Goal: Task Accomplishment & Management: Use online tool/utility

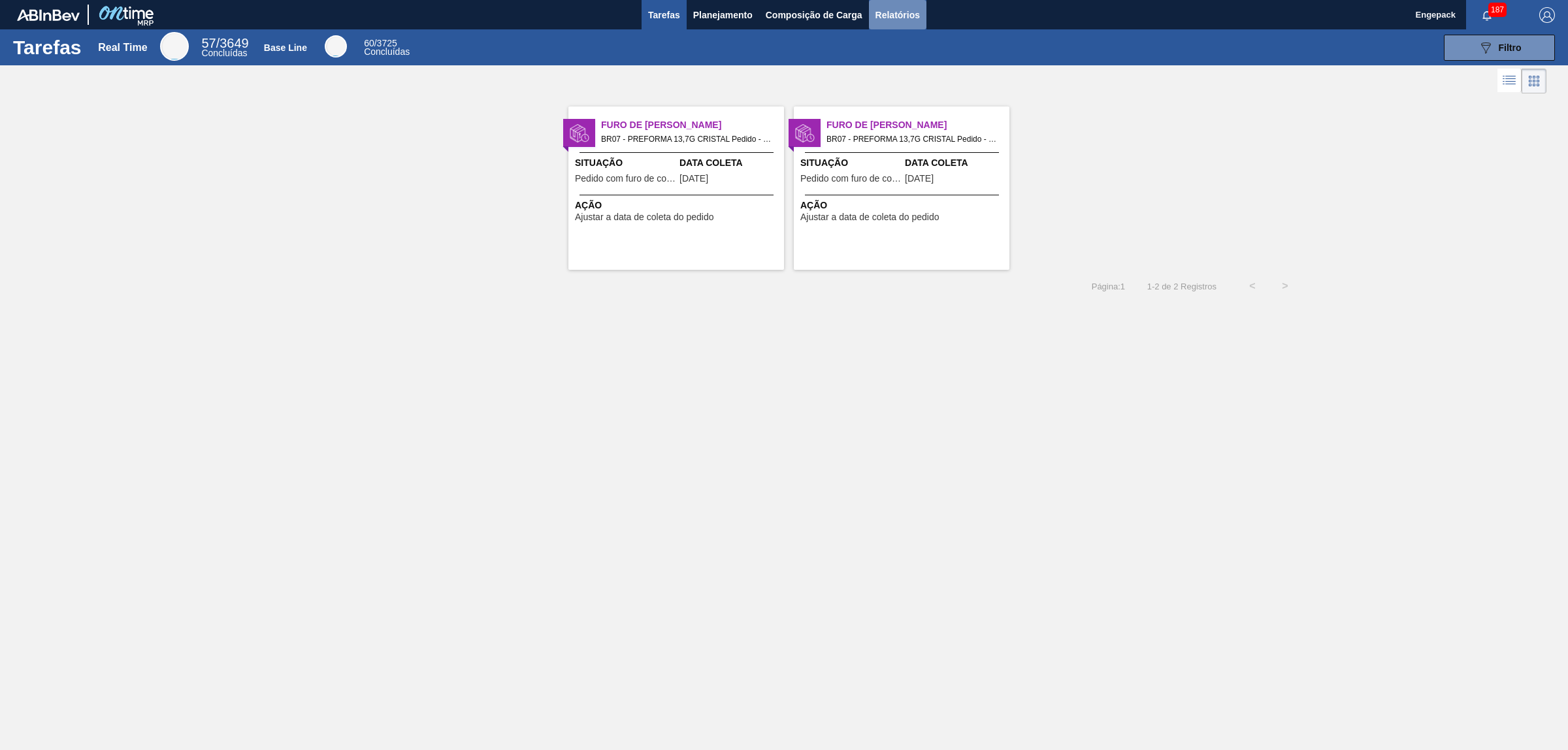
click at [895, 9] on span "Relatórios" at bounding box center [898, 15] width 45 height 15
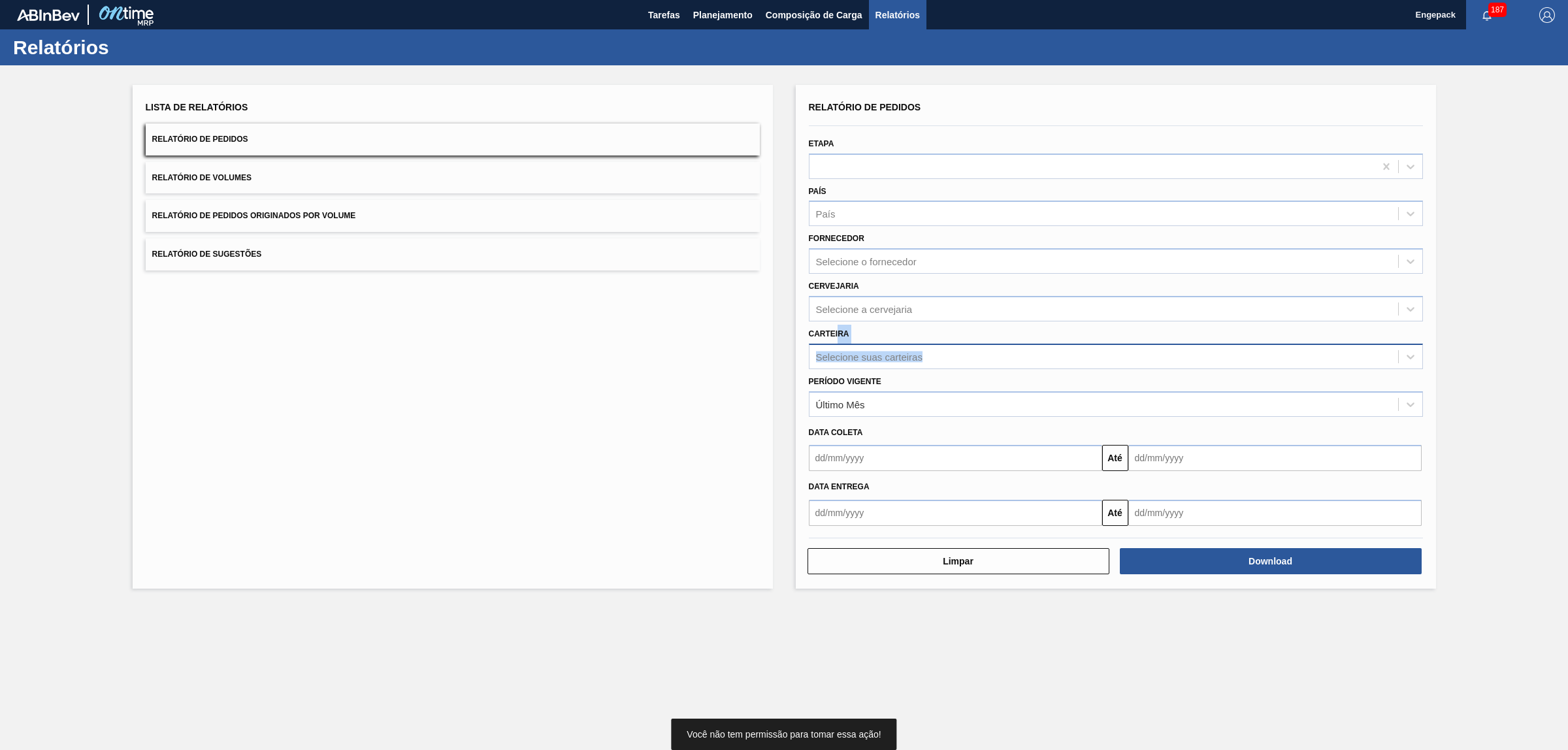
drag, startPoint x: 838, startPoint y: 341, endPoint x: 834, endPoint y: 348, distance: 8.1
click at [834, 347] on div "Carteira Selecione suas carteiras" at bounding box center [1115, 347] width 614 height 45
click at [834, 354] on div "Selecione suas carteiras" at bounding box center [869, 356] width 106 height 11
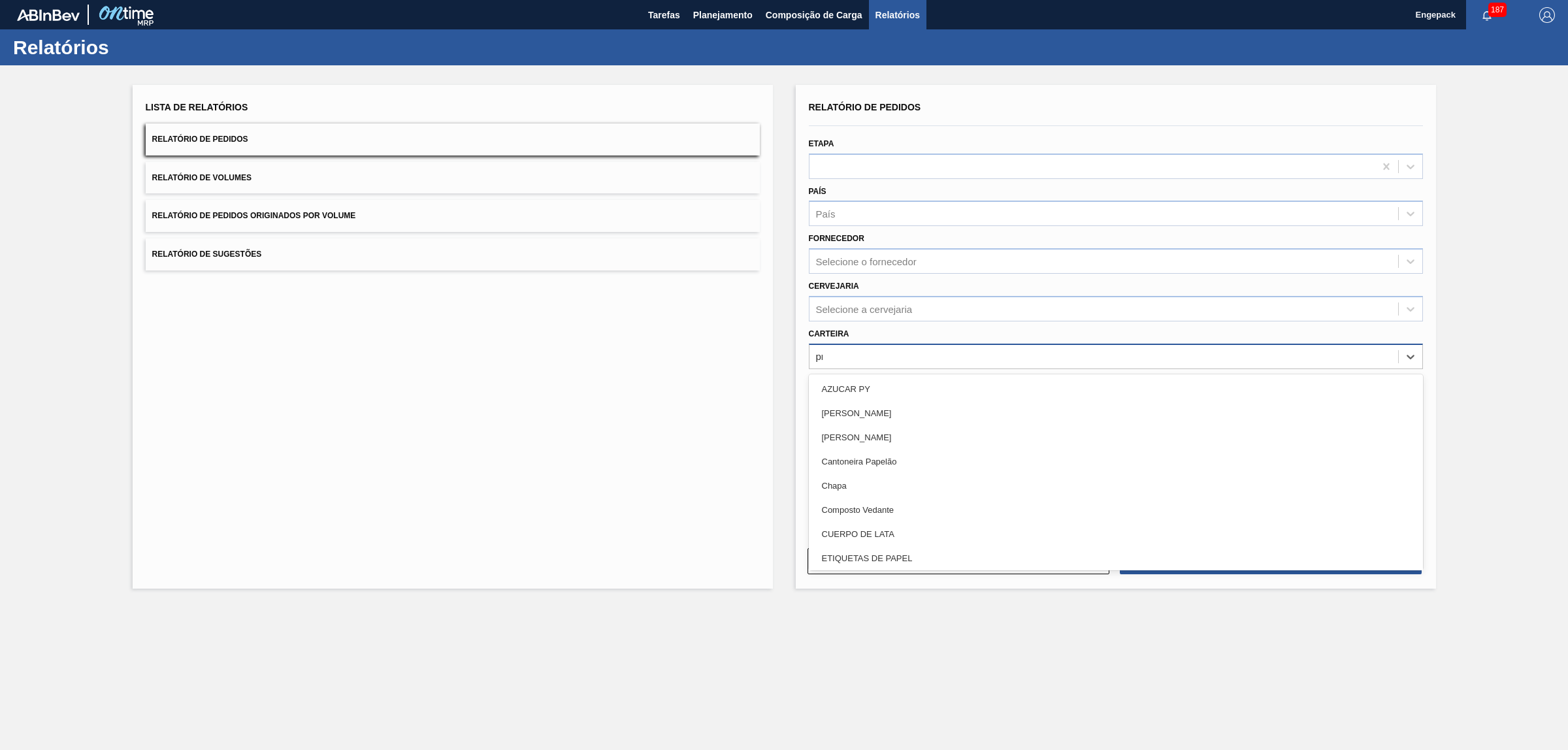
type input "pre"
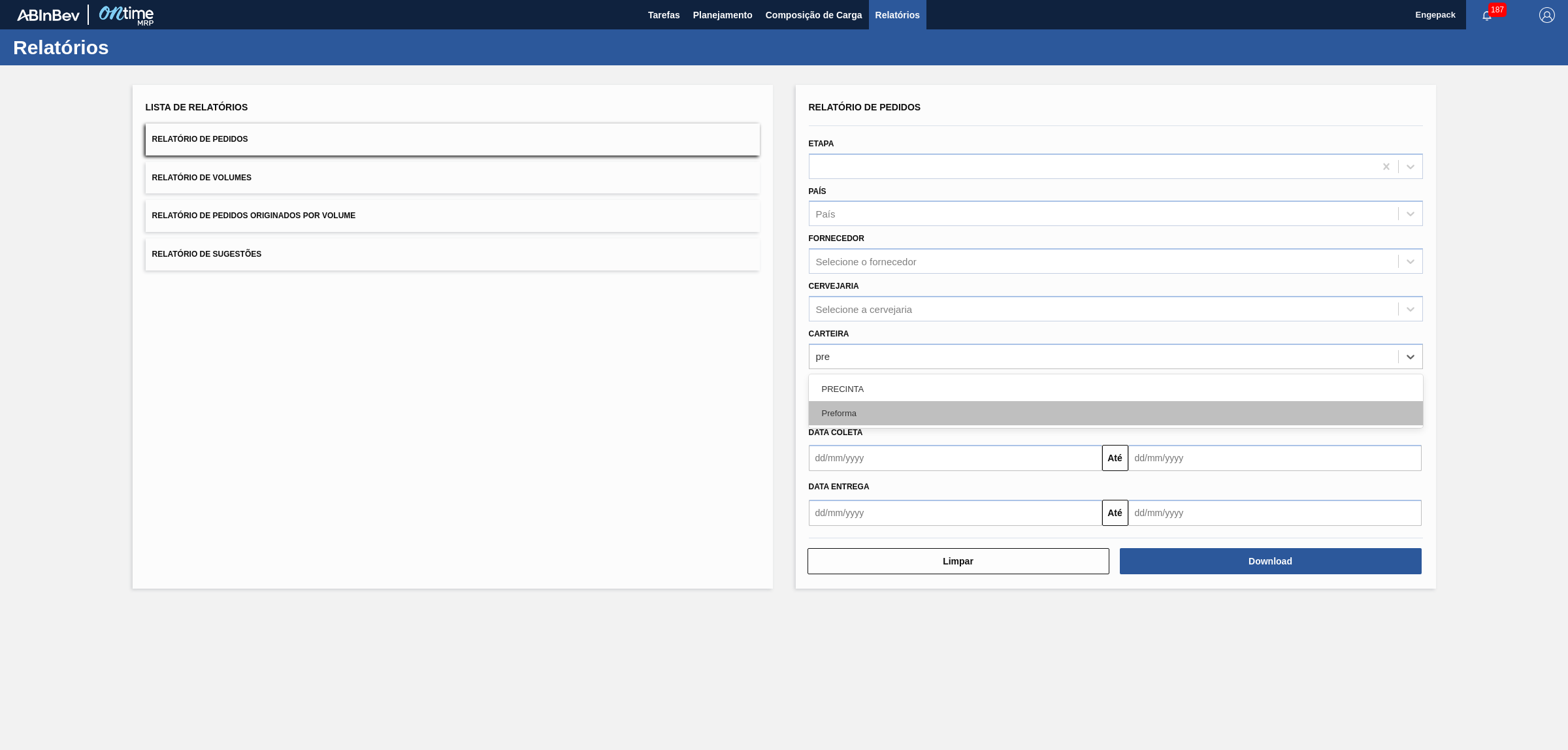
click at [905, 422] on div "Preforma" at bounding box center [1115, 414] width 614 height 24
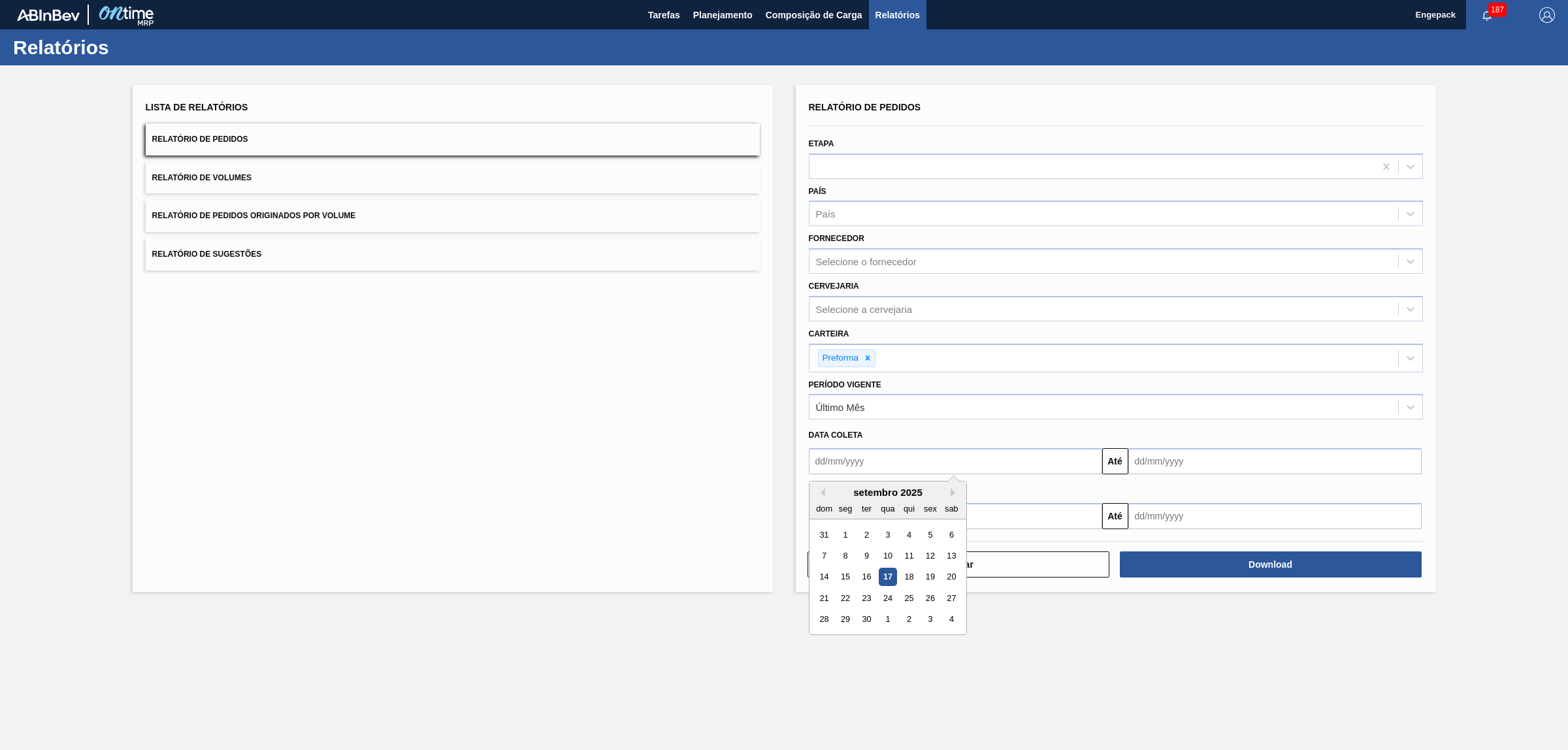
click at [870, 471] on input "text" at bounding box center [955, 461] width 294 height 27
click at [844, 533] on div "1" at bounding box center [845, 534] width 18 height 18
type input "[DATE]"
click at [1148, 466] on input "text" at bounding box center [1274, 461] width 294 height 27
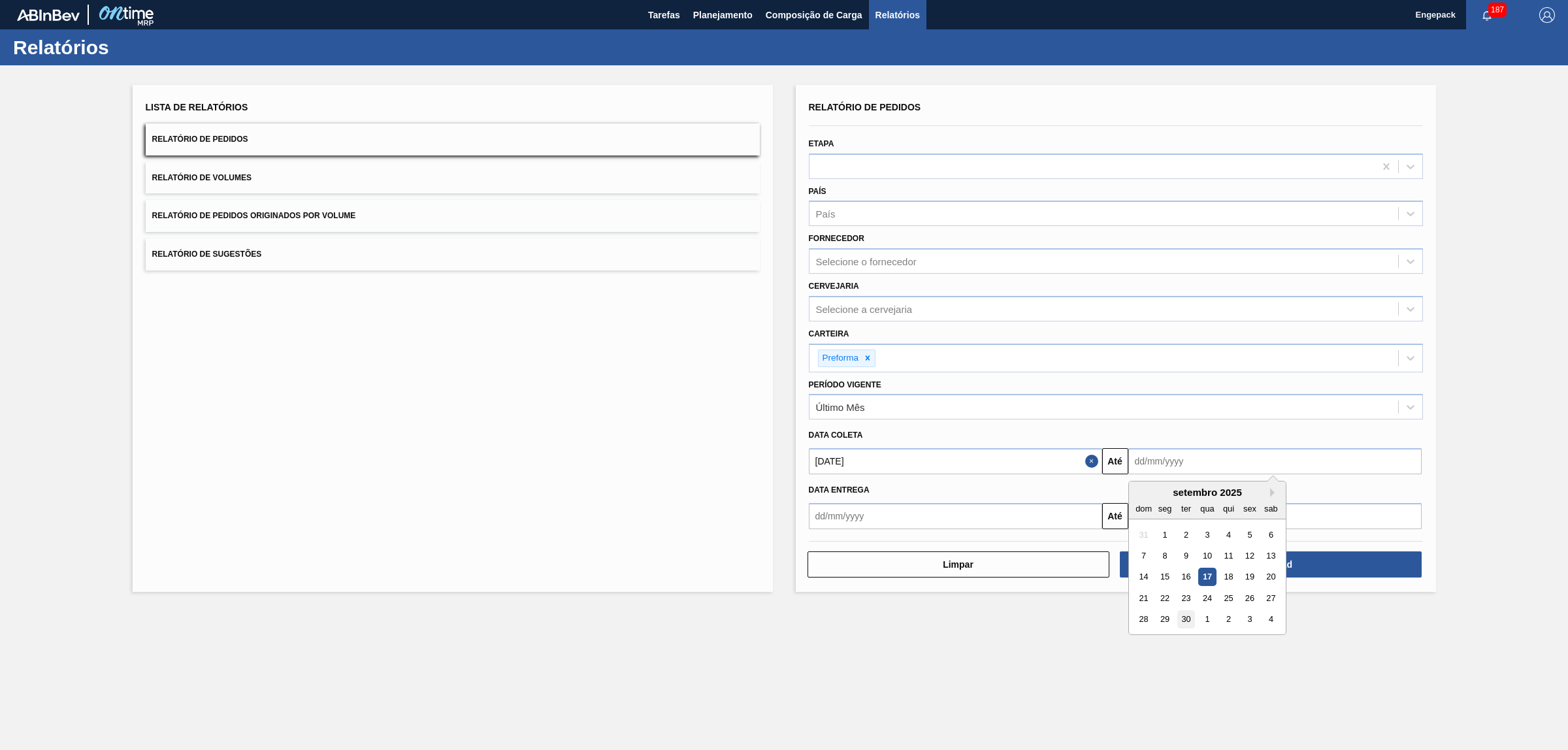
click at [1187, 624] on div "30" at bounding box center [1185, 620] width 18 height 18
type input "[DATE]"
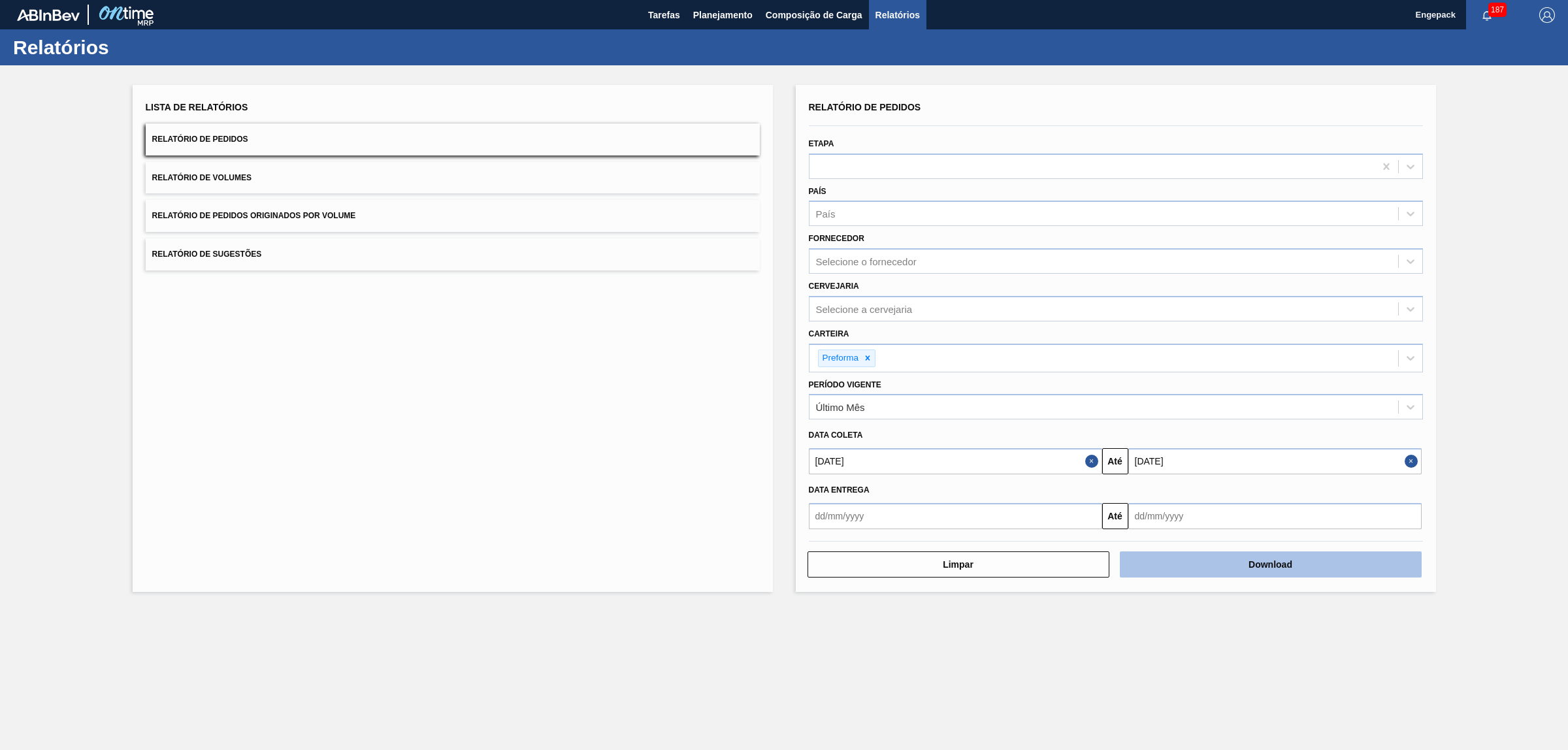
click at [1257, 557] on button "Download" at bounding box center [1270, 564] width 302 height 27
